Goal: Find specific page/section: Find specific page/section

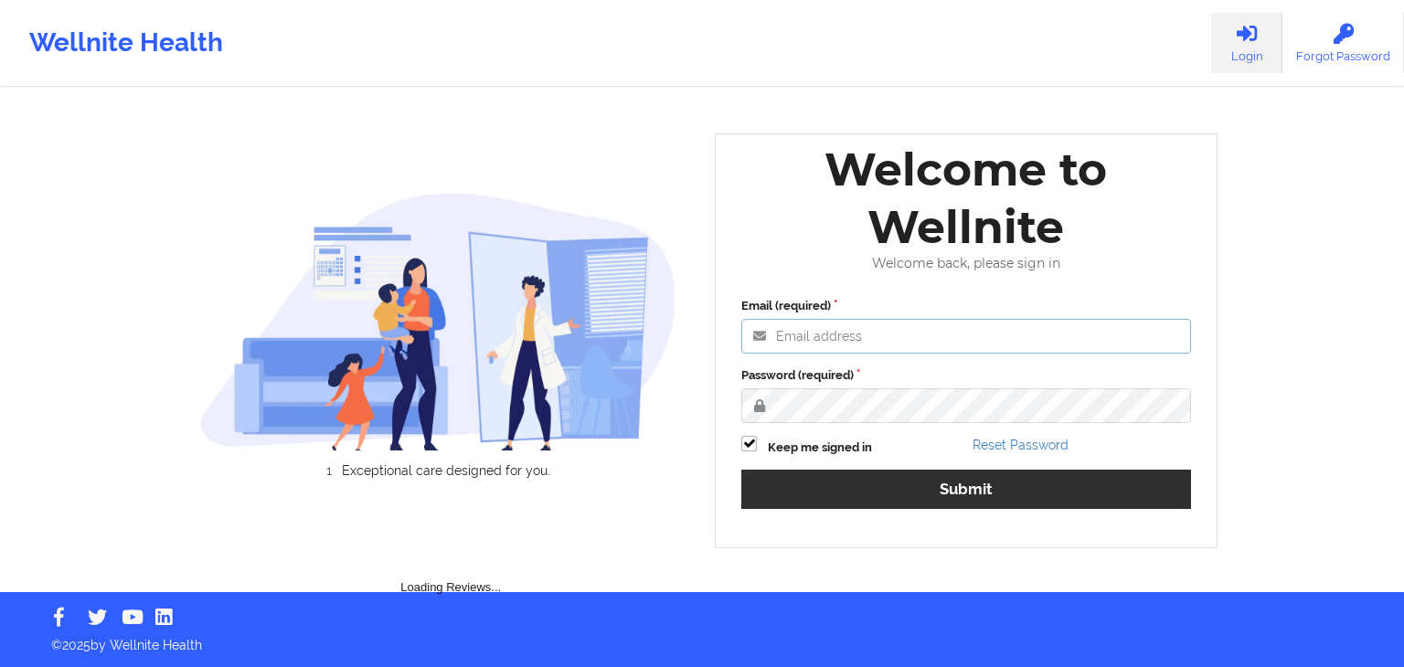
type input "[EMAIL_ADDRESS][DOMAIN_NAME]"
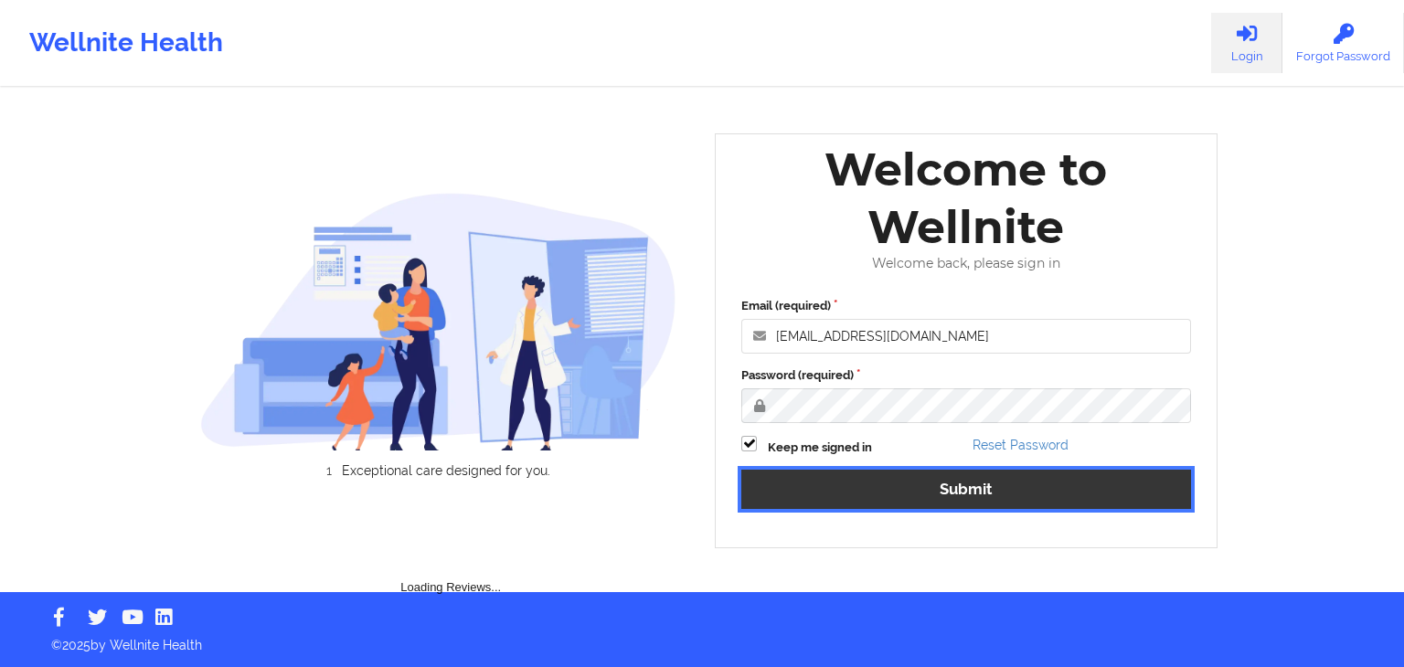
click at [839, 471] on button "Submit" at bounding box center [966, 489] width 450 height 39
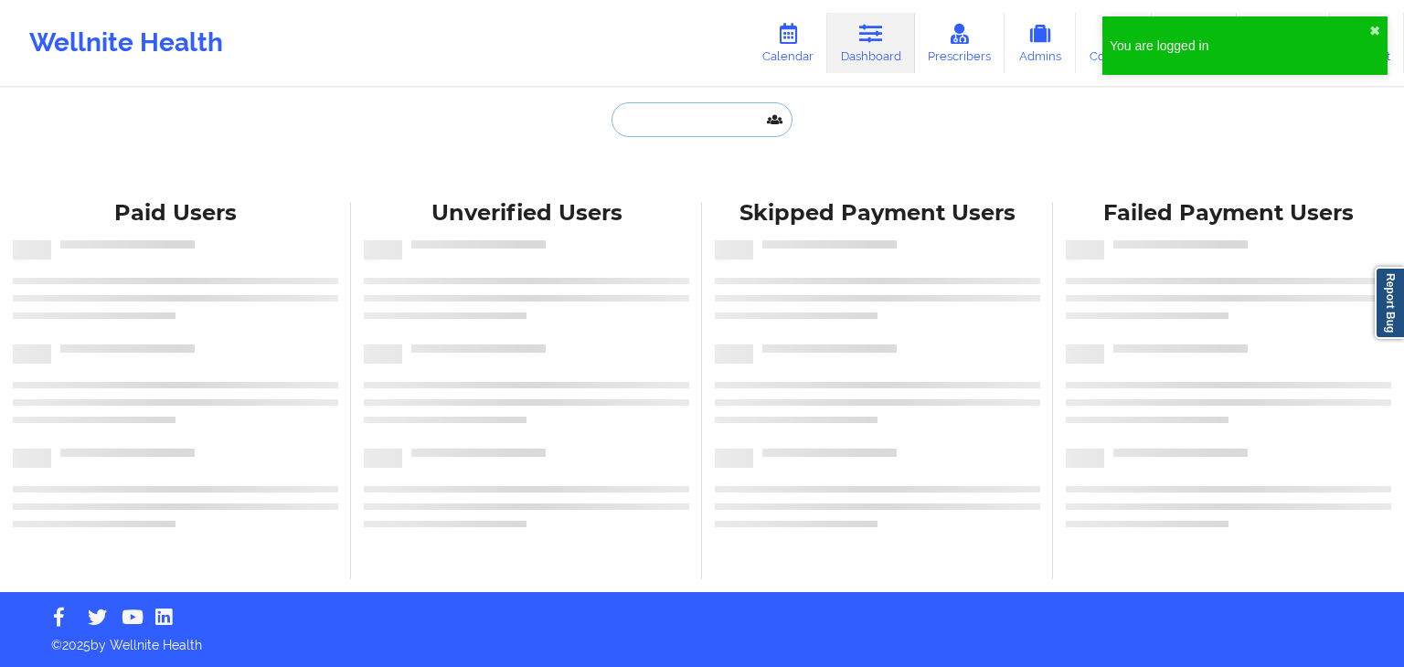
click at [698, 122] on input "text" at bounding box center [701, 119] width 181 height 35
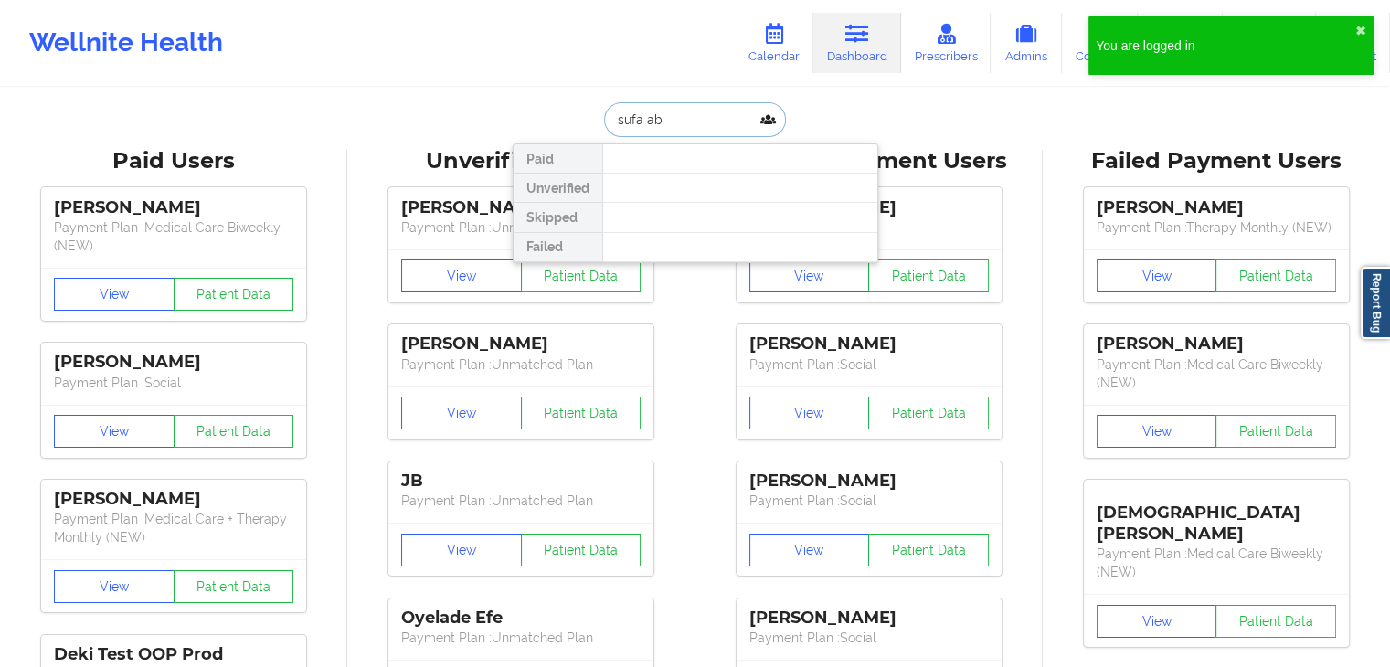
type input "sufa abd"
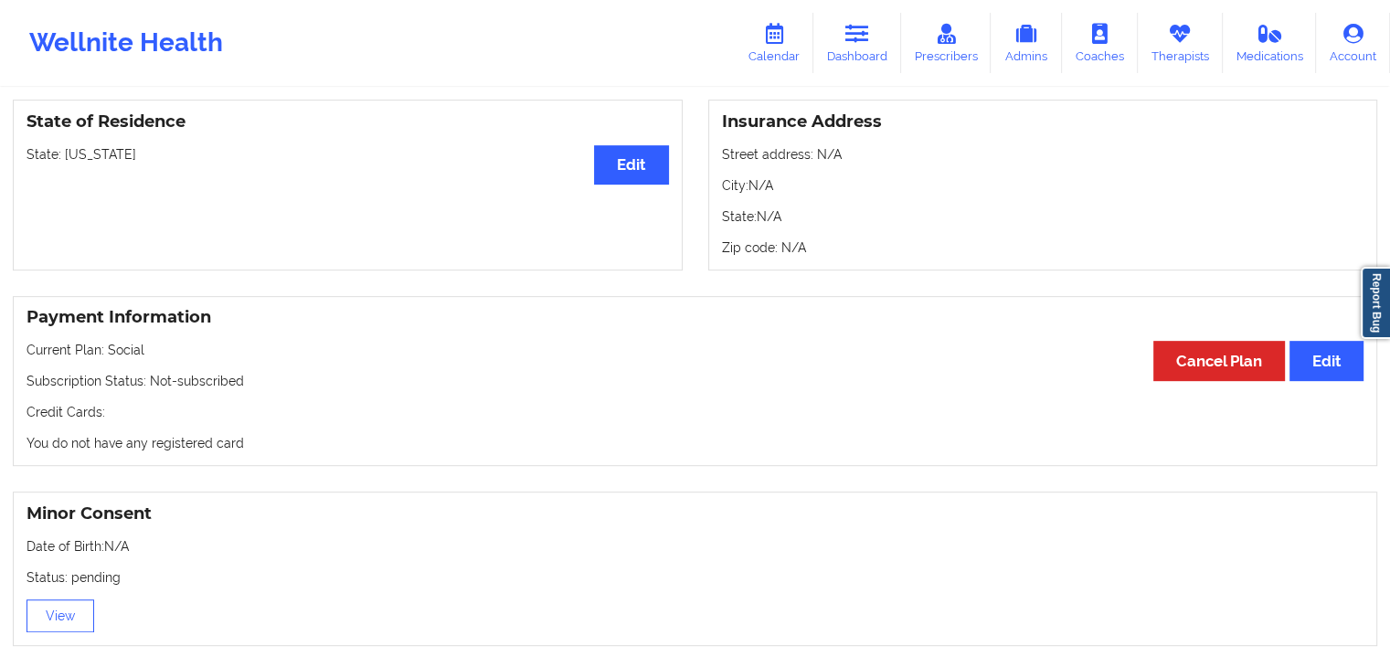
scroll to position [769, 0]
